Goal: Information Seeking & Learning: Learn about a topic

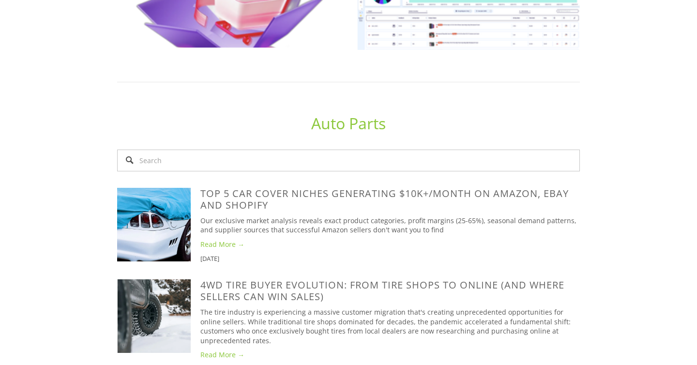
scroll to position [632, 0]
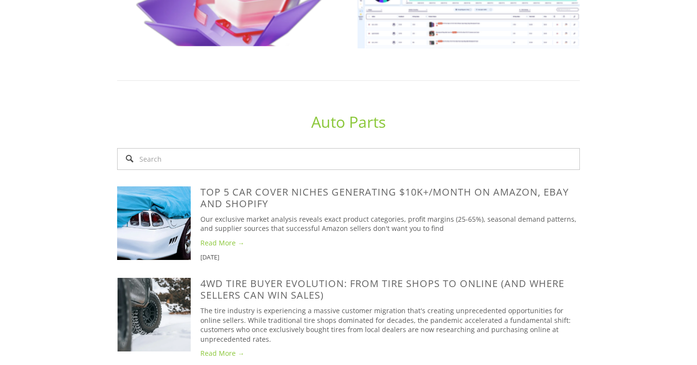
click at [341, 132] on link "Auto Parts" at bounding box center [348, 121] width 75 height 21
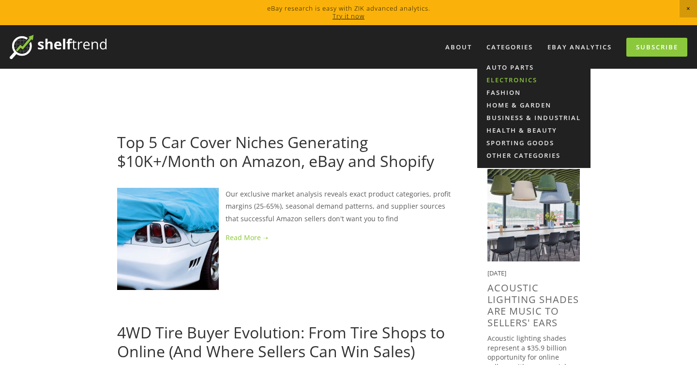
click at [512, 75] on link "Electronics" at bounding box center [534, 80] width 113 height 13
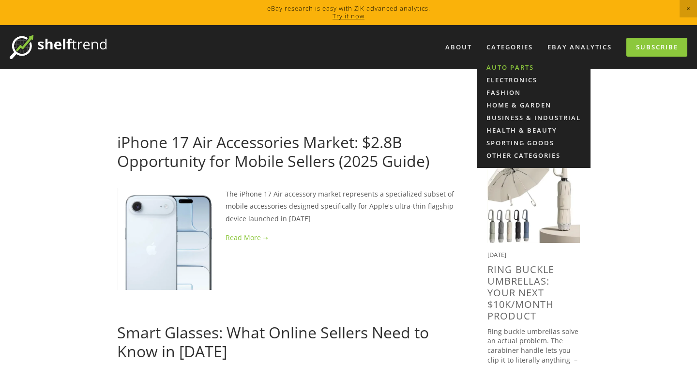
click at [509, 67] on link "Auto Parts" at bounding box center [534, 67] width 113 height 13
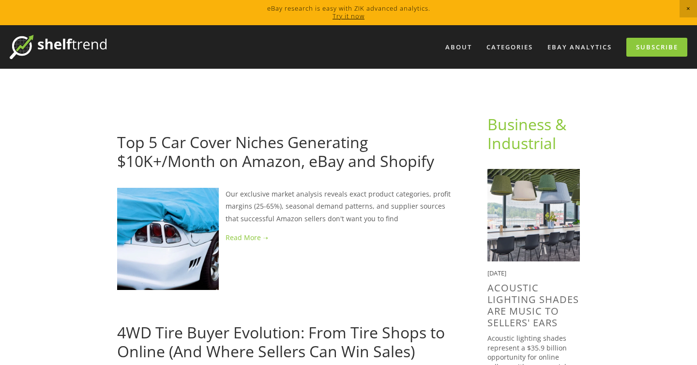
click at [188, 241] on img at bounding box center [168, 239] width 102 height 102
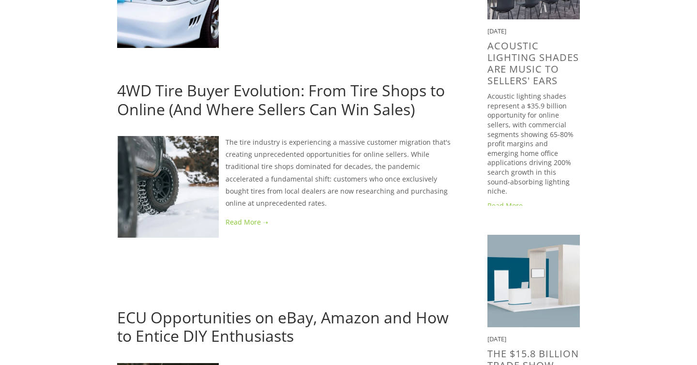
scroll to position [247, 0]
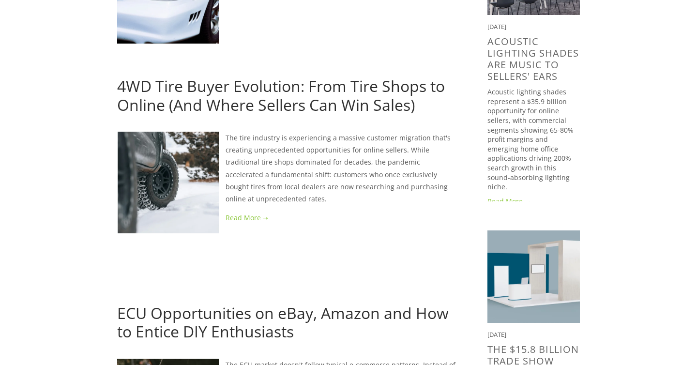
click at [191, 196] on img at bounding box center [168, 183] width 102 height 102
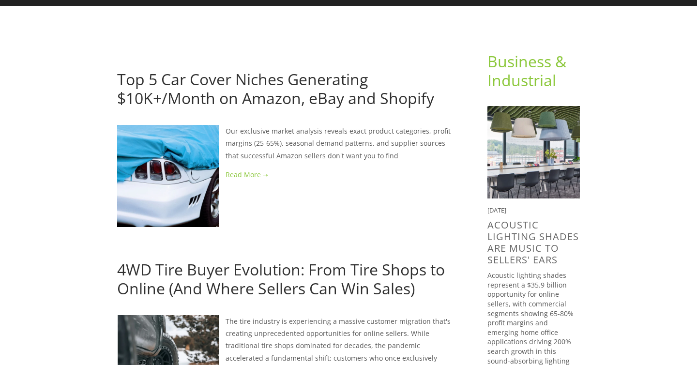
scroll to position [1, 0]
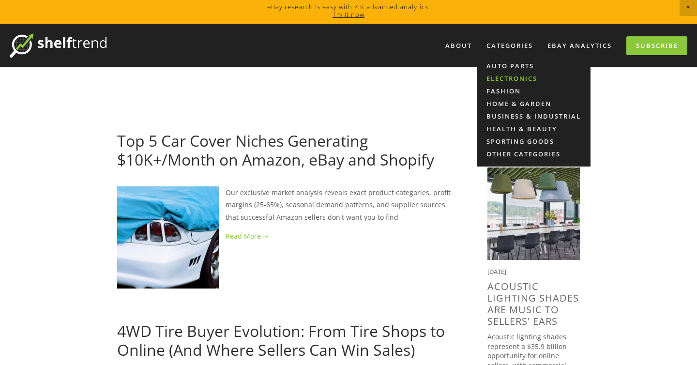
click at [505, 74] on link "Electronics" at bounding box center [534, 78] width 113 height 13
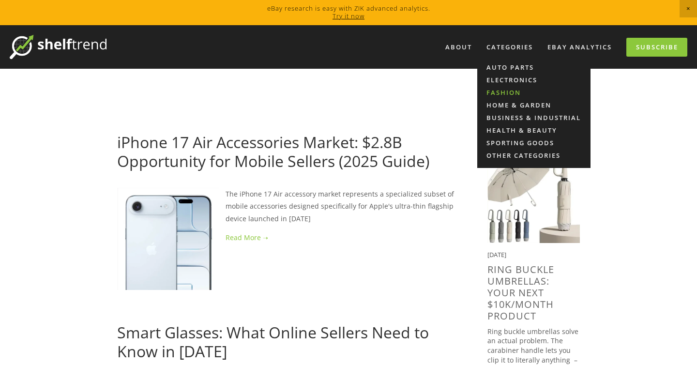
click at [502, 87] on link "Fashion" at bounding box center [534, 92] width 113 height 13
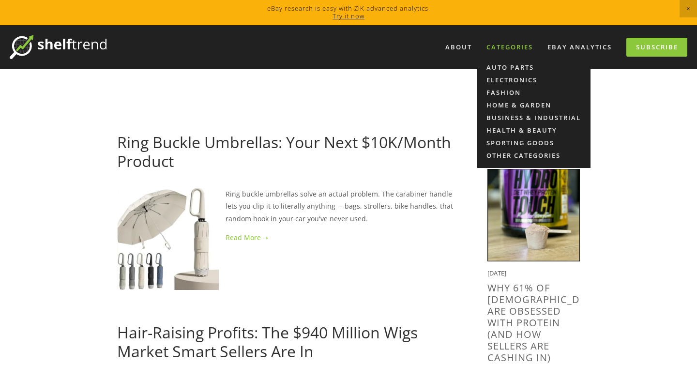
click at [505, 44] on div "Categories" at bounding box center [509, 47] width 59 height 16
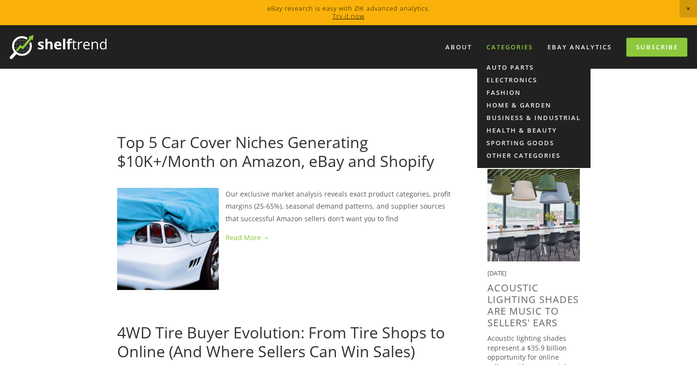
click at [508, 41] on div "Categories" at bounding box center [509, 47] width 59 height 16
click at [500, 106] on link "Home & Garden" at bounding box center [534, 105] width 113 height 13
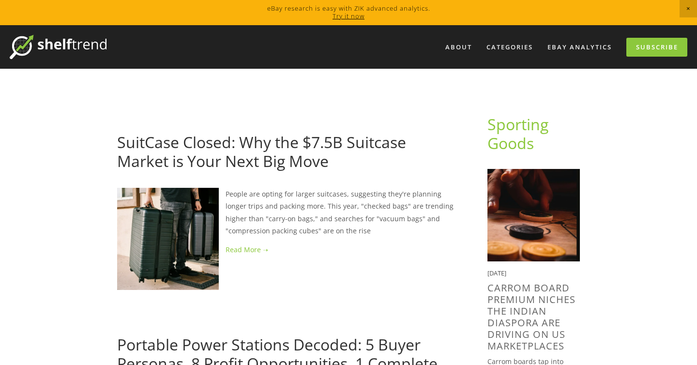
click at [514, 138] on link "Sporting Goods" at bounding box center [520, 133] width 65 height 39
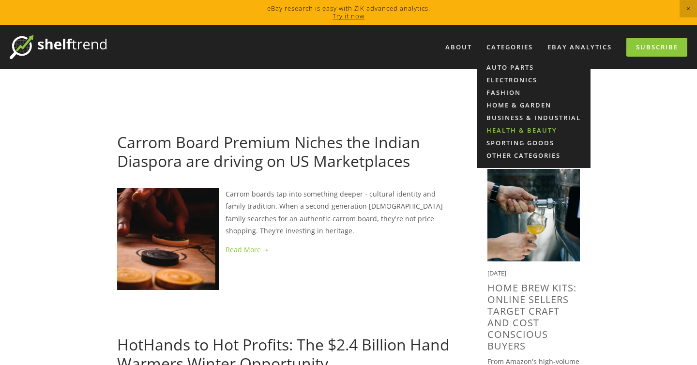
click at [516, 126] on link "Health & Beauty" at bounding box center [534, 130] width 113 height 13
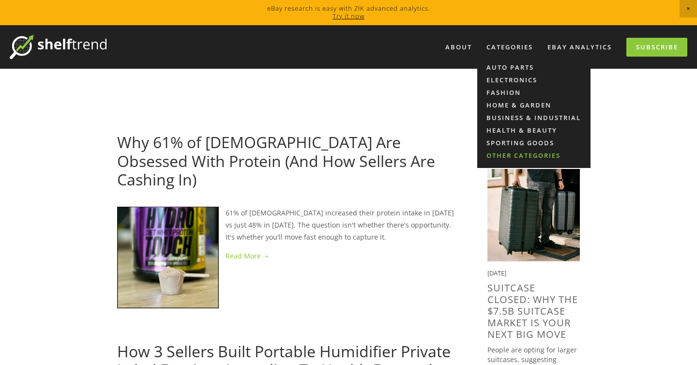
click at [517, 154] on link "Other Categories" at bounding box center [534, 155] width 113 height 13
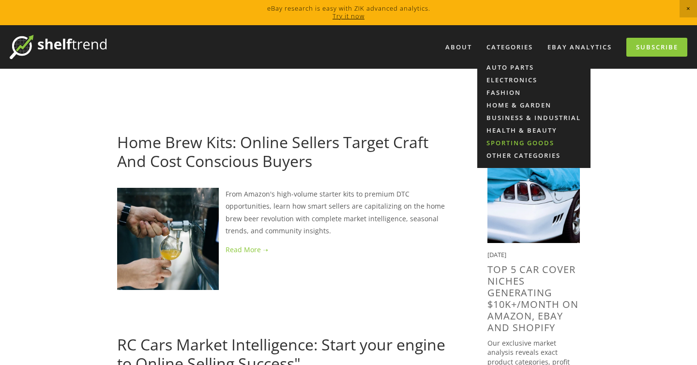
click at [522, 141] on link "Sporting Goods" at bounding box center [534, 143] width 113 height 13
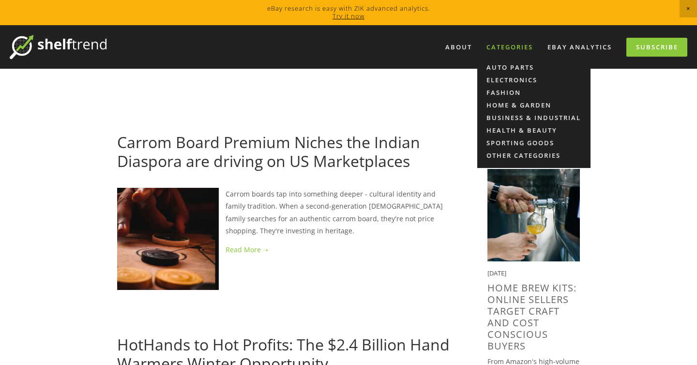
click at [523, 44] on div "Categories" at bounding box center [509, 47] width 59 height 16
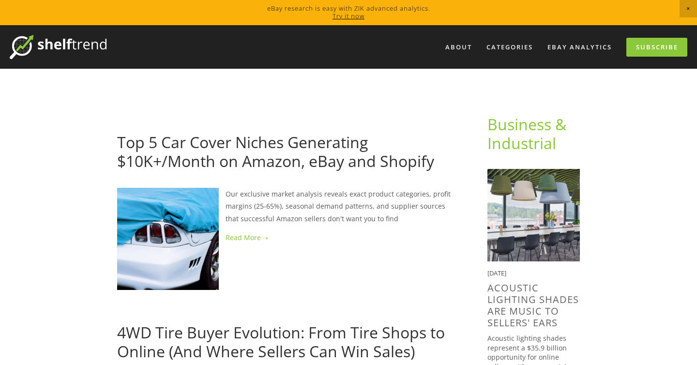
click at [521, 141] on link "Business & Industrial" at bounding box center [529, 133] width 83 height 39
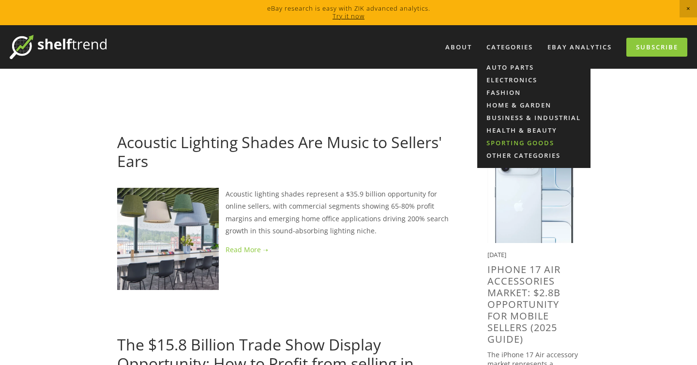
click at [505, 141] on link "Sporting Goods" at bounding box center [534, 143] width 113 height 13
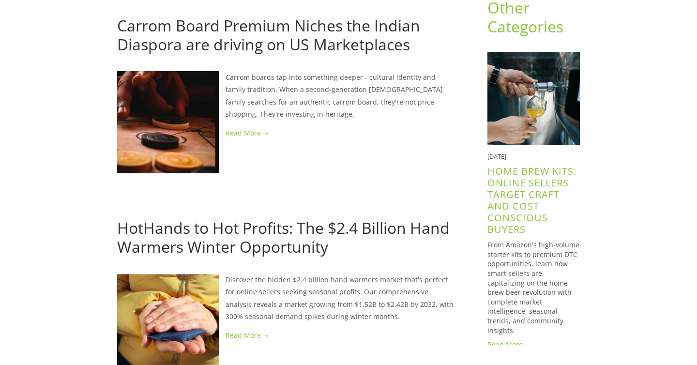
scroll to position [40, 0]
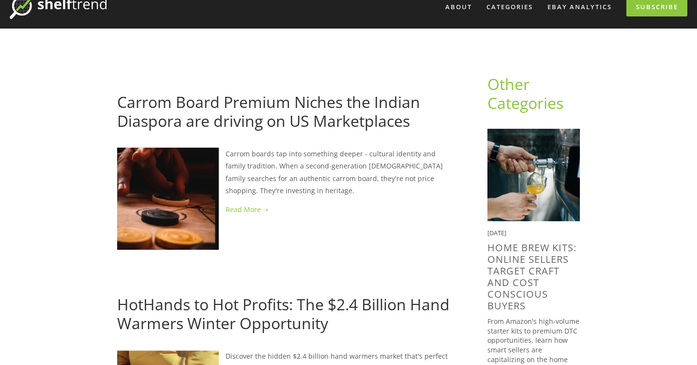
click at [518, 91] on link "Other Categories" at bounding box center [526, 93] width 76 height 39
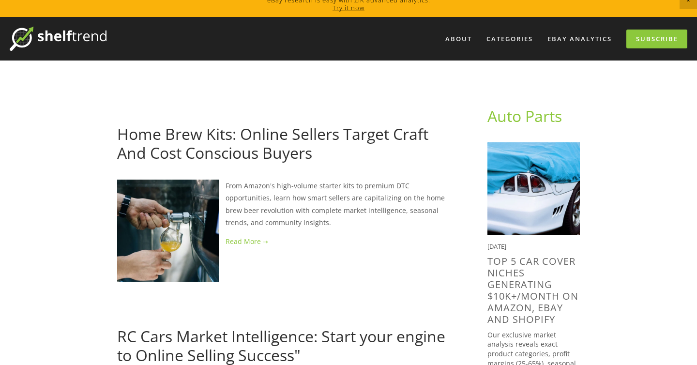
scroll to position [9, 0]
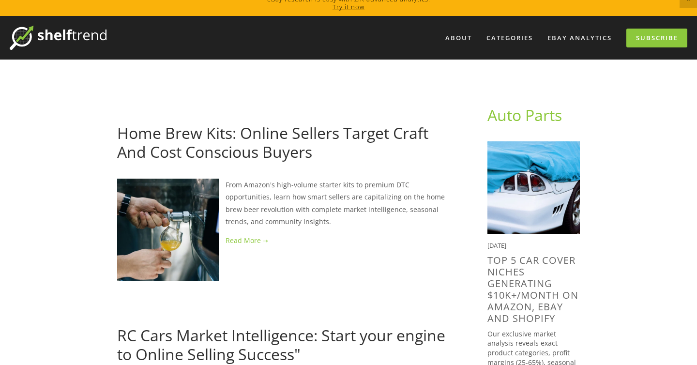
click at [349, 6] on link "Try it now" at bounding box center [349, 6] width 32 height 9
